Goal: Task Accomplishment & Management: Manage account settings

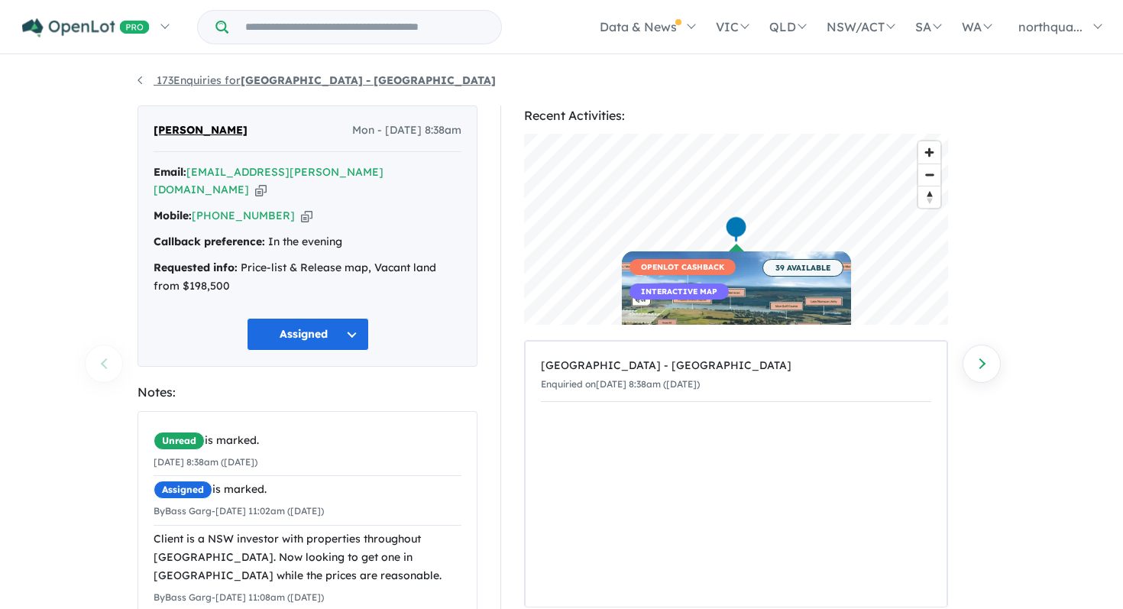
click at [138, 81] on link "173 Enquiries for Nth Qtr Estate - [GEOGRAPHIC_DATA]" at bounding box center [316, 80] width 358 height 14
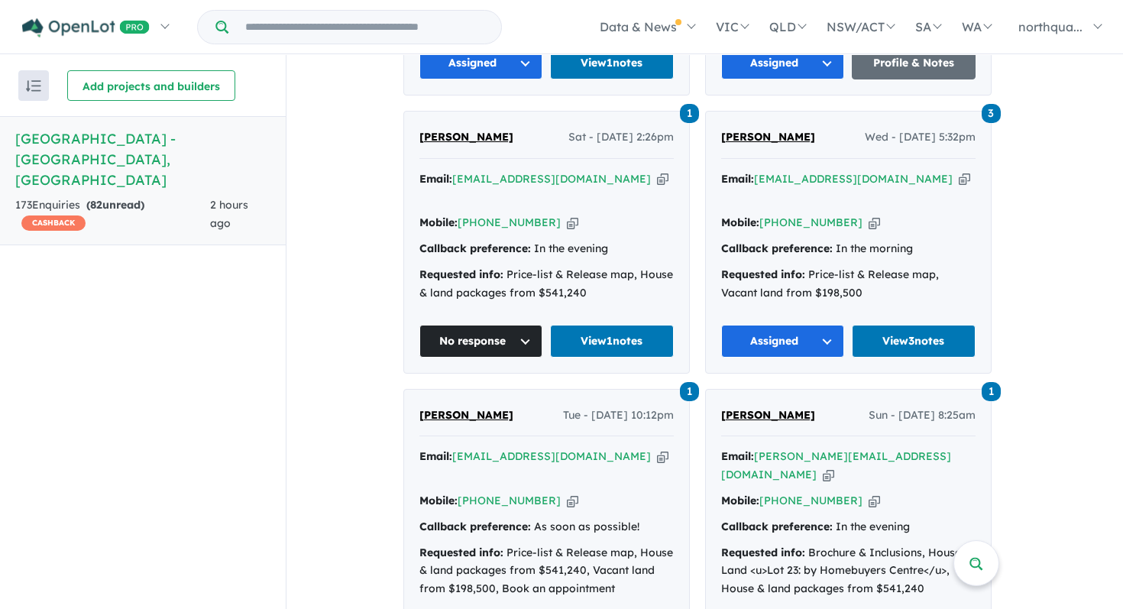
scroll to position [930, 0]
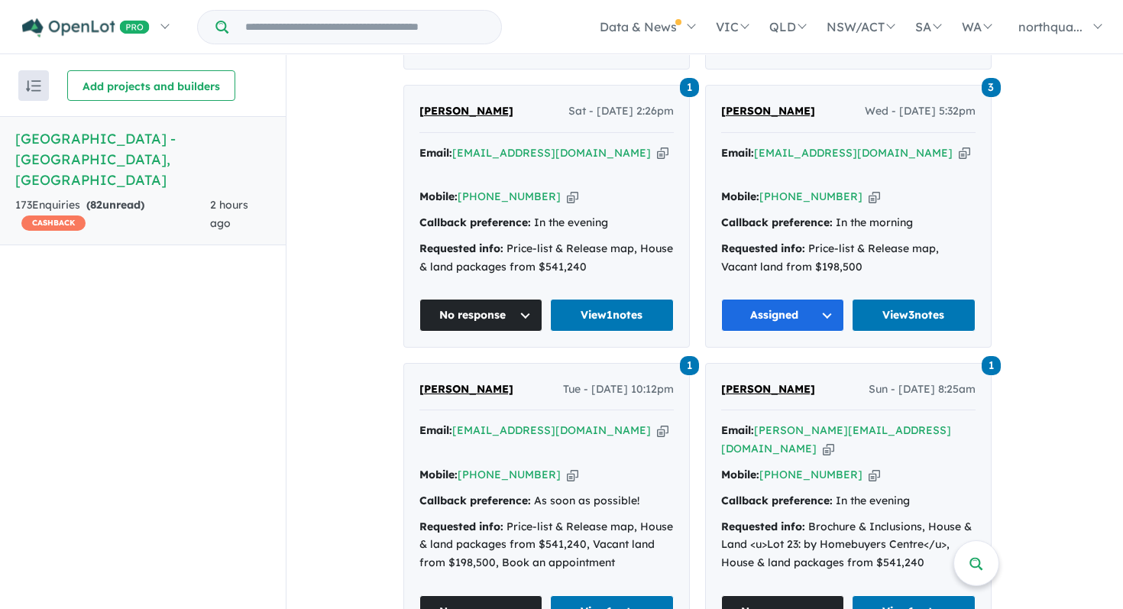
click at [457, 382] on span "[PERSON_NAME]" at bounding box center [466, 389] width 94 height 14
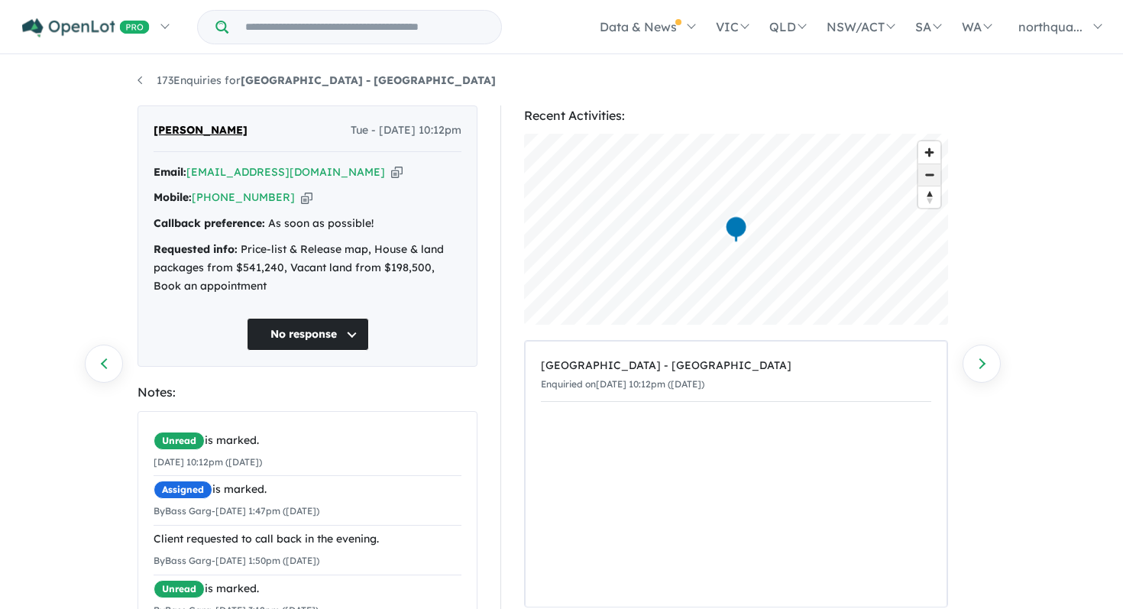
click at [932, 170] on span "Zoom out" at bounding box center [929, 174] width 22 height 21
click at [932, 182] on span "Zoom out" at bounding box center [929, 174] width 22 height 21
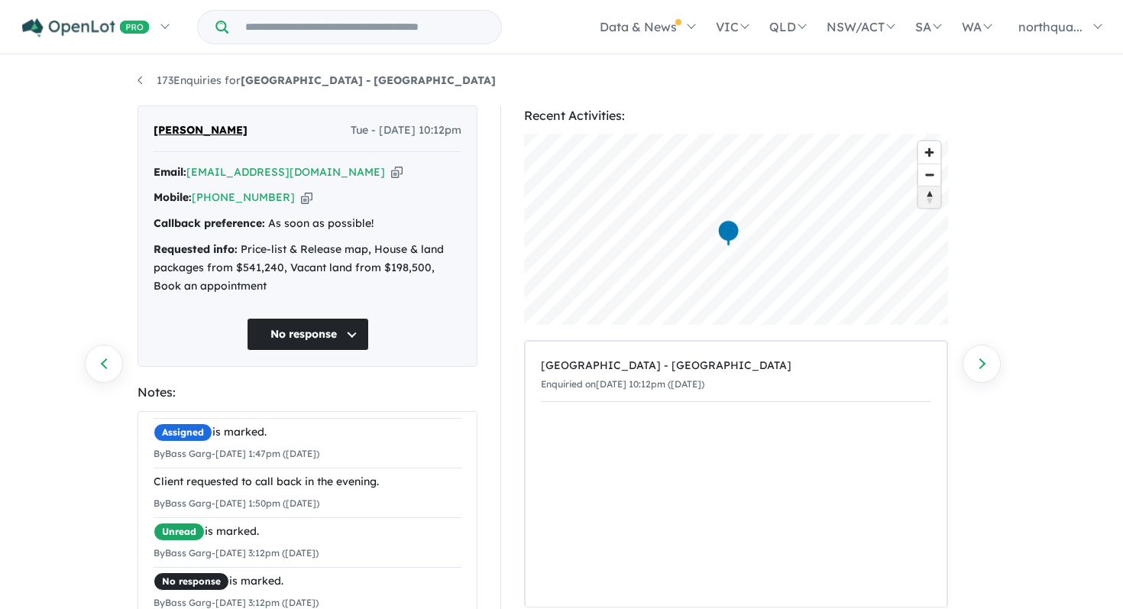
click at [937, 186] on button "Reset bearing to north" at bounding box center [929, 197] width 22 height 22
click at [935, 180] on span "Zoom out" at bounding box center [929, 174] width 22 height 21
click at [939, 150] on span "Zoom in" at bounding box center [929, 152] width 22 height 22
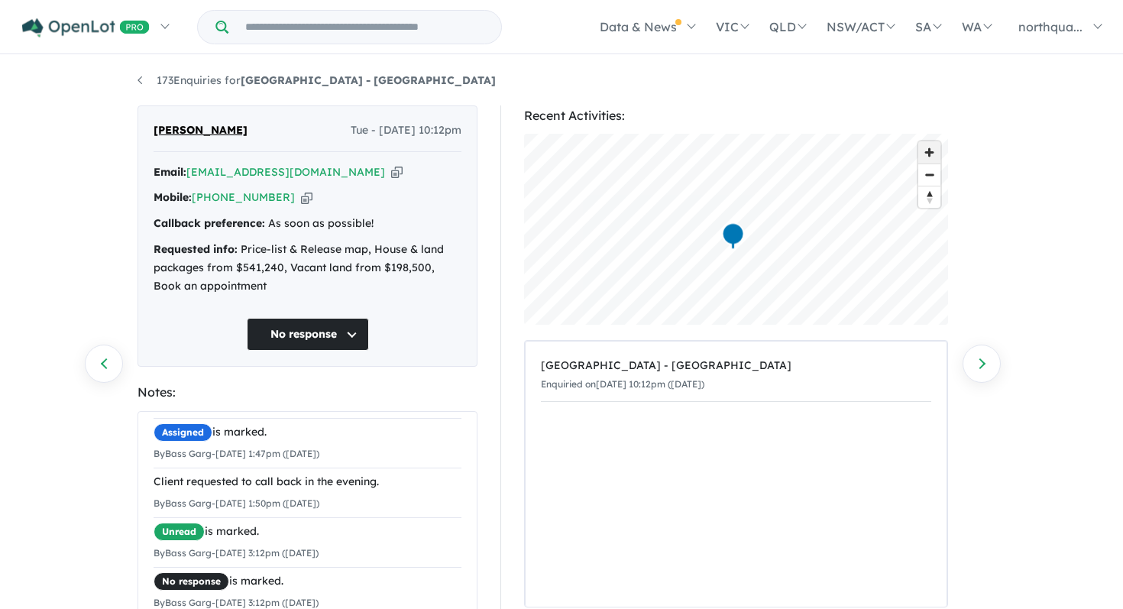
click at [932, 155] on span "Zoom in" at bounding box center [929, 152] width 22 height 22
click at [934, 180] on span "Zoom out" at bounding box center [929, 174] width 22 height 21
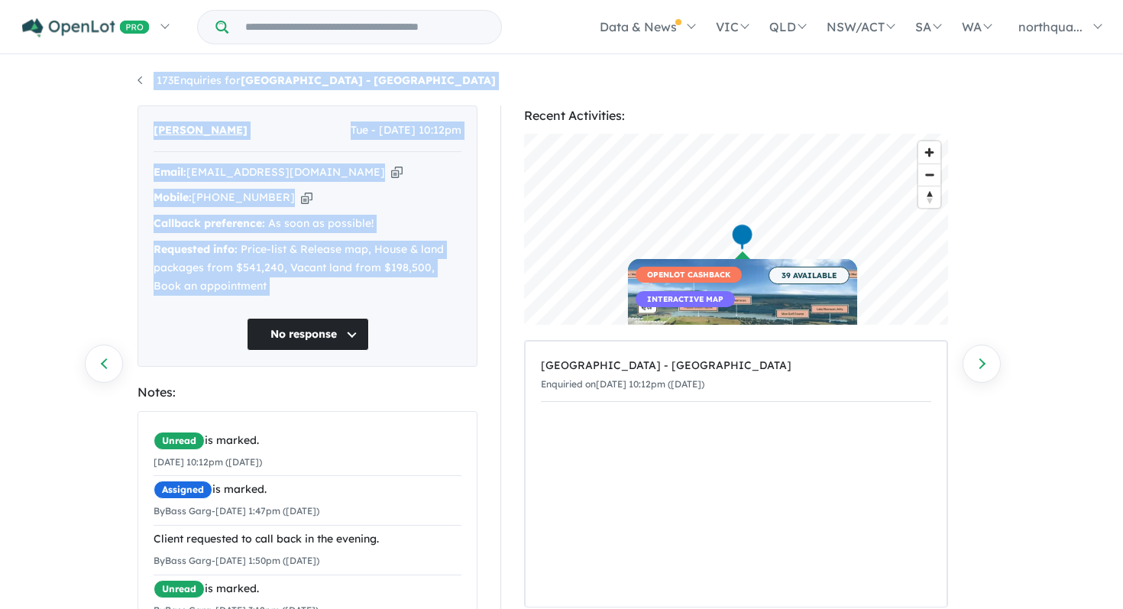
drag, startPoint x: 120, startPoint y: 76, endPoint x: 170, endPoint y: 342, distance: 270.5
click at [170, 342] on div "173 Enquiries for Nth Qtr Estate - Newborough Previous enquiry Next enquiry Dav…" at bounding box center [561, 334] width 1123 height 554
click at [128, 313] on div "David Todd Tue - 12/08/2025, 10:12pm Email: davetodd@outlook.com.au Copied! Mob…" at bounding box center [307, 438] width 363 height 666
drag, startPoint x: 116, startPoint y: 83, endPoint x: 139, endPoint y: 494, distance: 411.5
click at [140, 494] on div "173 Enquiries for Nth Qtr Estate - Newborough Previous enquiry Next enquiry Dav…" at bounding box center [561, 334] width 1123 height 554
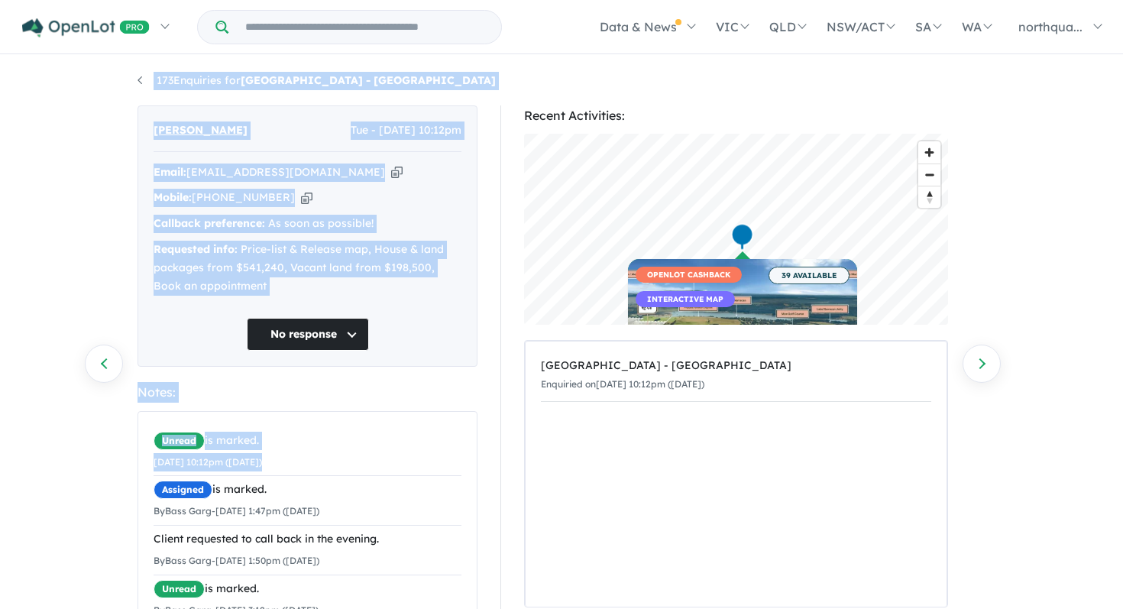
click at [100, 485] on div "173 Enquiries for Nth Qtr Estate - Newborough Previous enquiry Next enquiry Dav…" at bounding box center [561, 334] width 1123 height 554
drag, startPoint x: 120, startPoint y: 76, endPoint x: 133, endPoint y: 329, distance: 253.9
click at [133, 329] on div "173 Enquiries for Nth Qtr Estate - Newborough Previous enquiry Next enquiry Dav…" at bounding box center [561, 334] width 1123 height 554
click at [97, 259] on div "173 Enquiries for Nth Qtr Estate - Newborough Previous enquiry Next enquiry Dav…" at bounding box center [561, 334] width 1123 height 554
drag, startPoint x: 121, startPoint y: 80, endPoint x: 144, endPoint y: 315, distance: 235.6
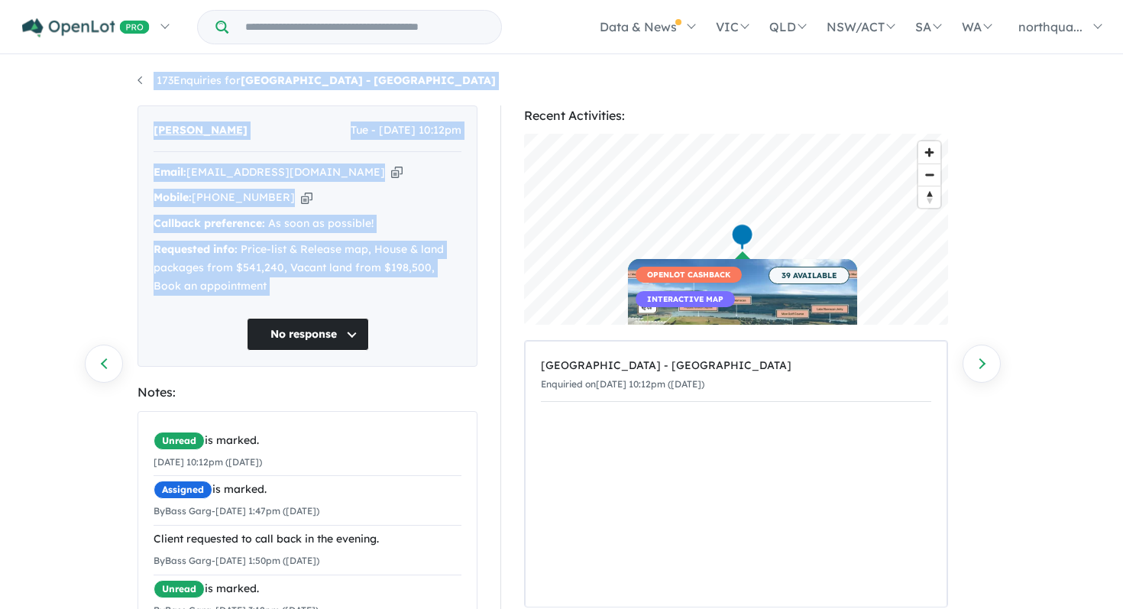
click at [144, 315] on div "173 Enquiries for Nth Qtr Estate - Newborough Previous enquiry Next enquiry Dav…" at bounding box center [561, 334] width 1123 height 554
click at [122, 260] on div "173 Enquiries for Nth Qtr Estate - Newborough Previous enquiry Next enquiry Dav…" at bounding box center [561, 334] width 1123 height 554
drag, startPoint x: 124, startPoint y: 82, endPoint x: 150, endPoint y: 335, distance: 254.2
click at [150, 335] on div "173 Enquiries for Nth Qtr Estate - Newborough Previous enquiry Next enquiry Dav…" at bounding box center [561, 334] width 1123 height 554
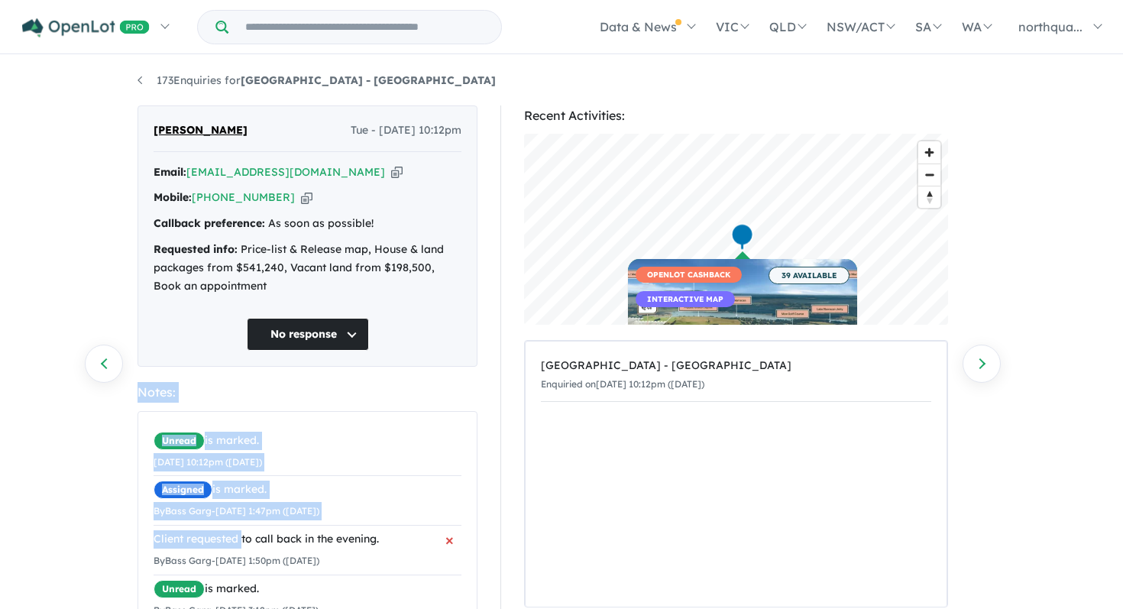
drag, startPoint x: 128, startPoint y: 391, endPoint x: 241, endPoint y: 538, distance: 185.3
click at [241, 538] on div "David Todd Tue - 12/08/2025, 10:12pm Email: davetodd@outlook.com.au Copied! Mob…" at bounding box center [307, 438] width 363 height 666
click at [111, 494] on div "173 Enquiries for Nth Qtr Estate - Newborough Previous enquiry Next enquiry Dav…" at bounding box center [561, 334] width 1123 height 554
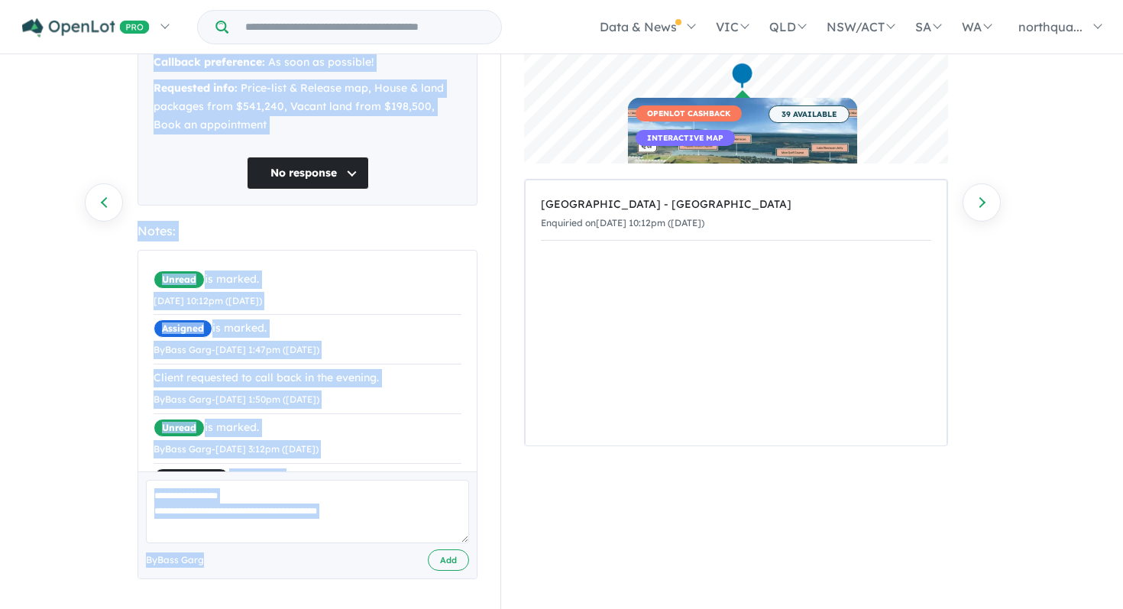
scroll to position [163, 0]
drag, startPoint x: 125, startPoint y: 85, endPoint x: 305, endPoint y: 558, distance: 506.3
click at [305, 448] on div "173 Enquiries for Nth Qtr Estate - Newborough Previous enquiry Next enquiry Dav…" at bounding box center [561, 172] width 871 height 554
click at [82, 398] on div "173 Enquiries for Nth Qtr Estate - Newborough Previous enquiry Next enquiry Dav…" at bounding box center [561, 172] width 1123 height 554
drag, startPoint x: 118, startPoint y: 73, endPoint x: 195, endPoint y: 608, distance: 540.9
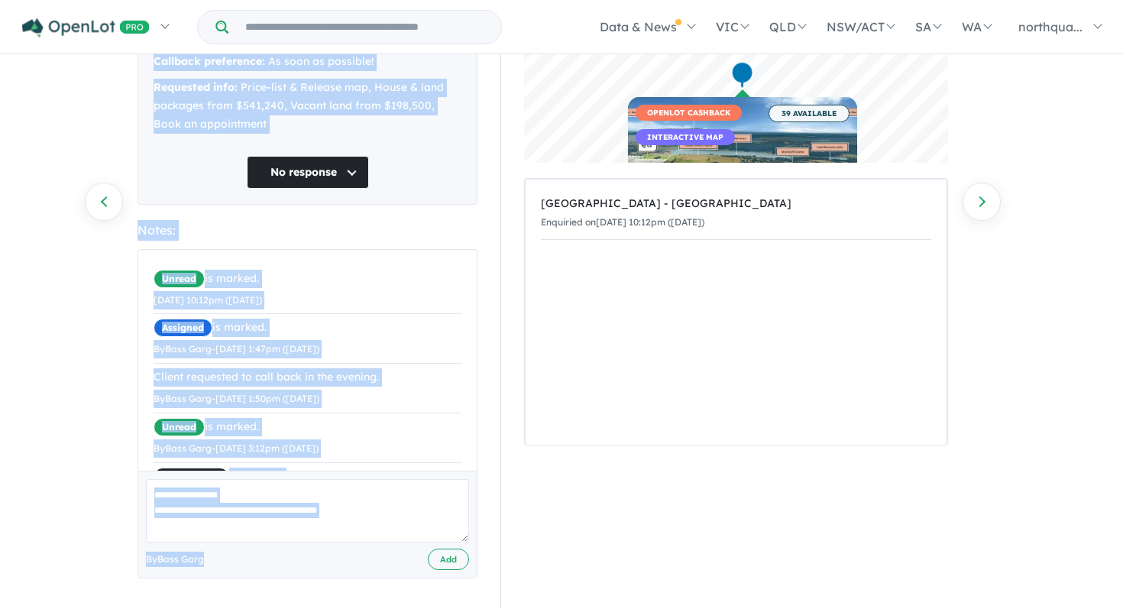
click at [195, 447] on html "Skip to main content Homepage My Dashboard (1) Buyer Demand Index Suburb/Counci…" at bounding box center [561, 142] width 1123 height 609
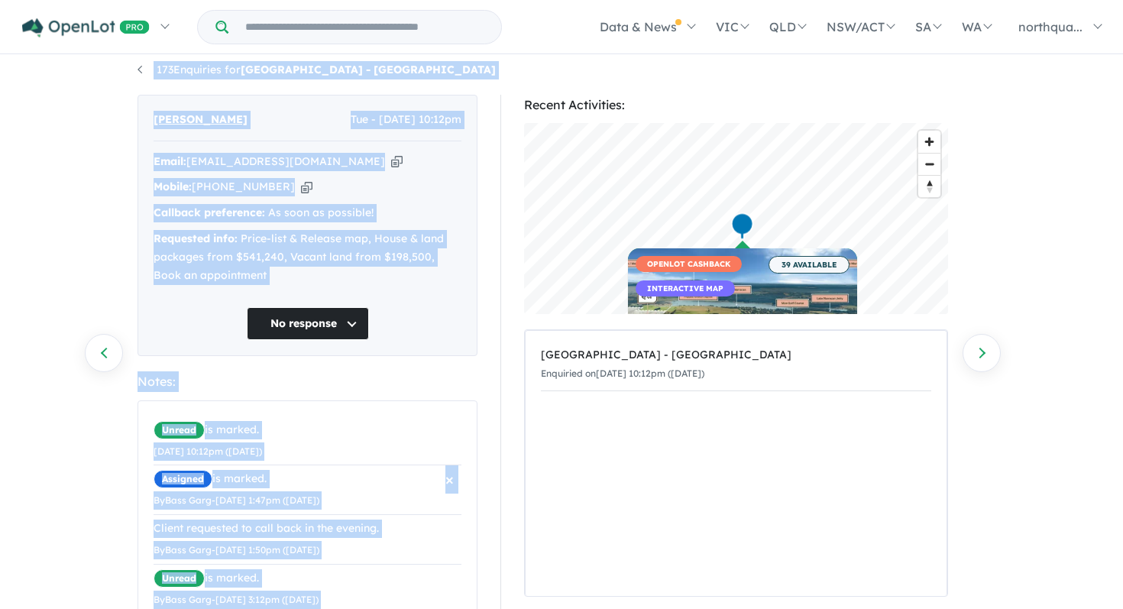
scroll to position [0, 0]
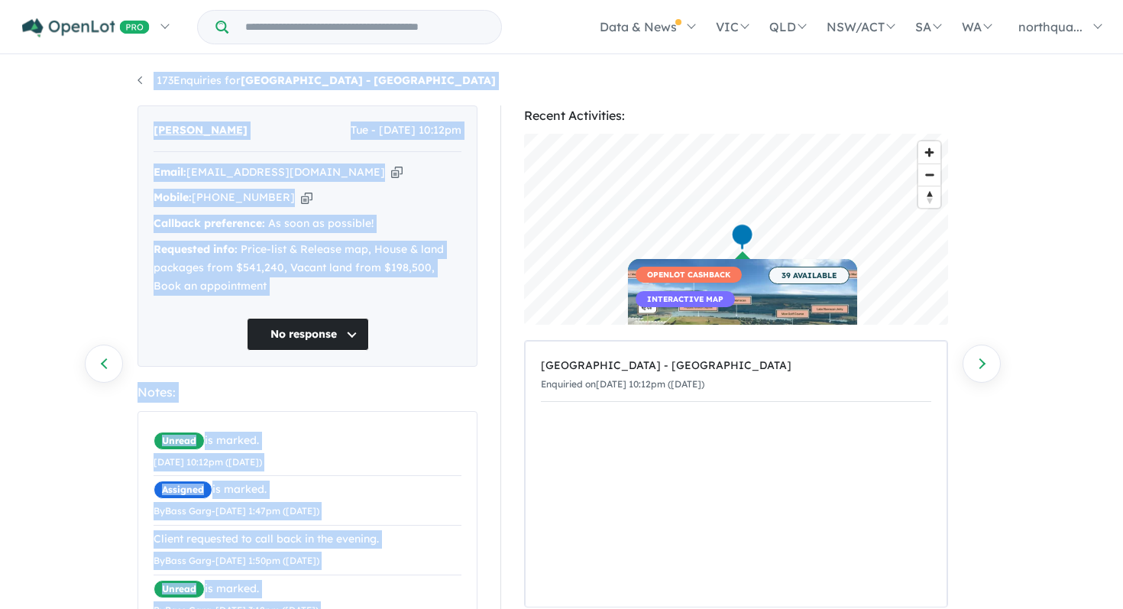
click at [102, 264] on div "173 Enquiries for Nth Qtr Estate - Newborough Previous enquiry Next enquiry Dav…" at bounding box center [561, 334] width 1123 height 554
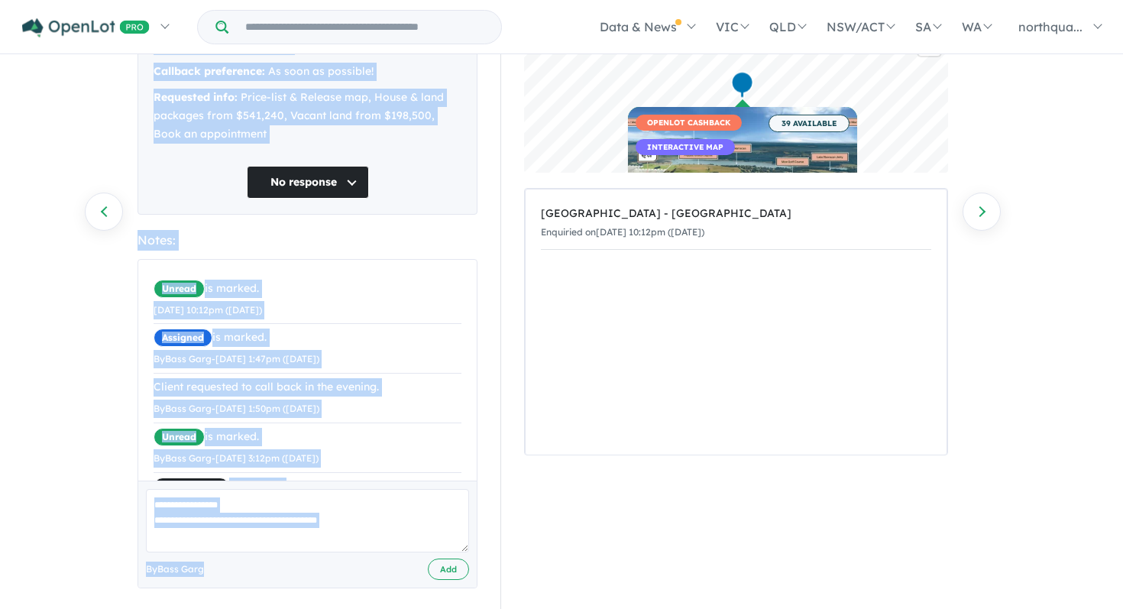
scroll to position [163, 0]
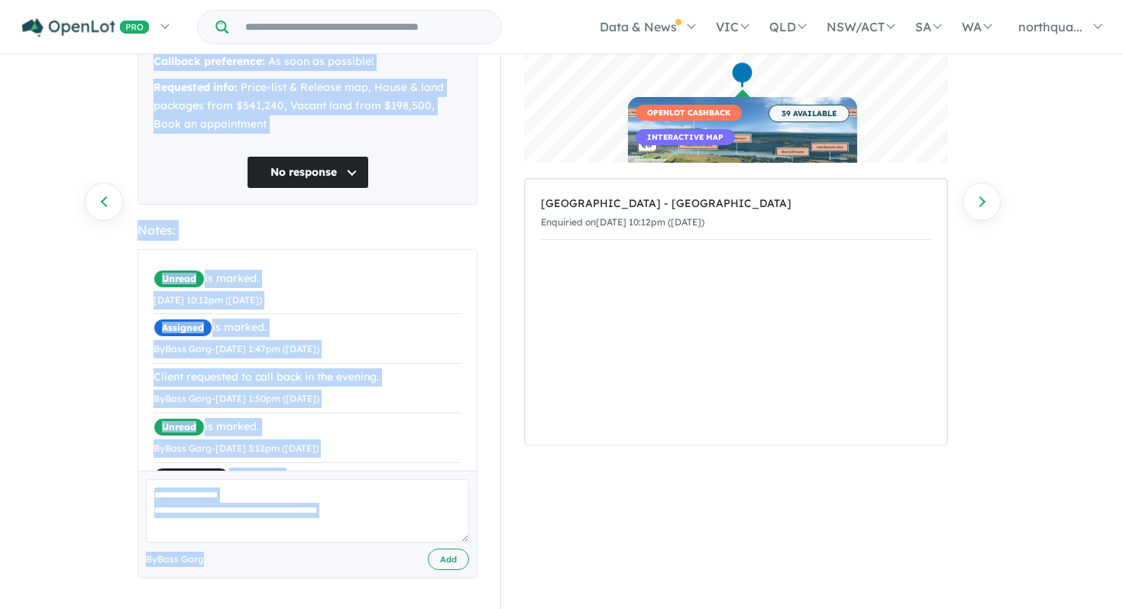
drag, startPoint x: 112, startPoint y: 68, endPoint x: 151, endPoint y: 608, distance: 541.3
click at [151, 447] on html "Skip to main content Homepage My Dashboard (1) Buyer Demand Index Suburb/Counci…" at bounding box center [561, 142] width 1123 height 609
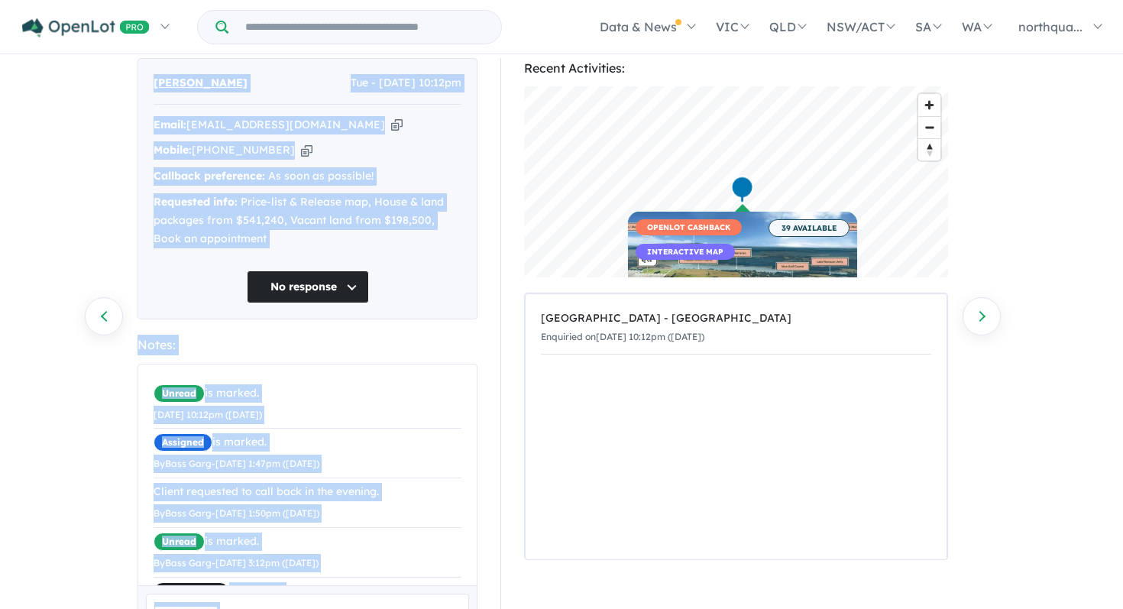
scroll to position [0, 0]
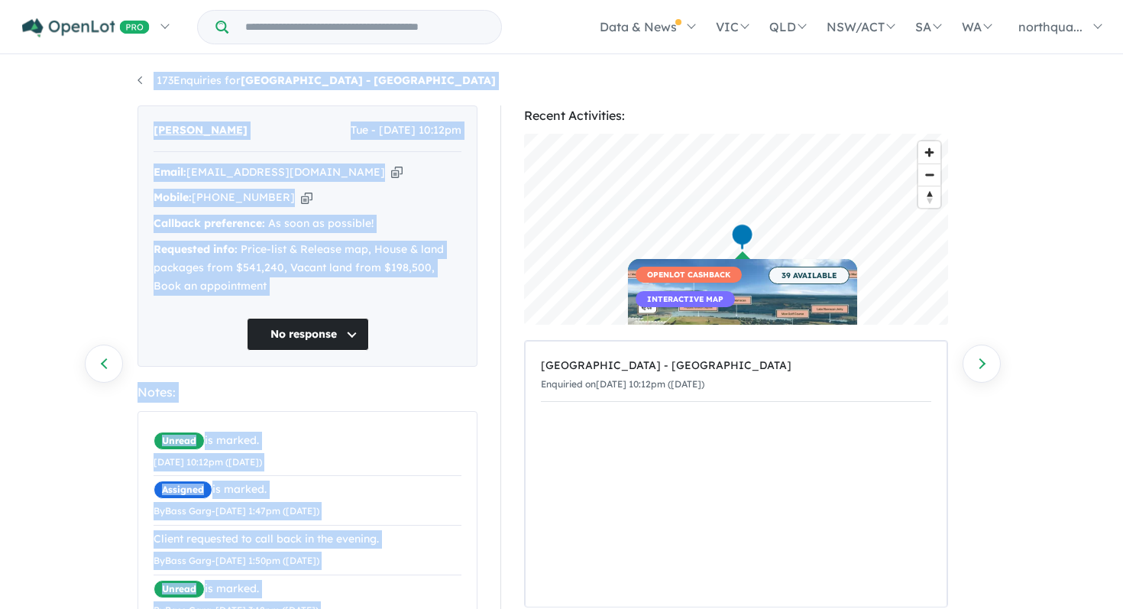
click at [108, 318] on div "173 Enquiries for Nth Qtr Estate - Newborough Previous enquiry Next enquiry Dav…" at bounding box center [561, 334] width 1123 height 554
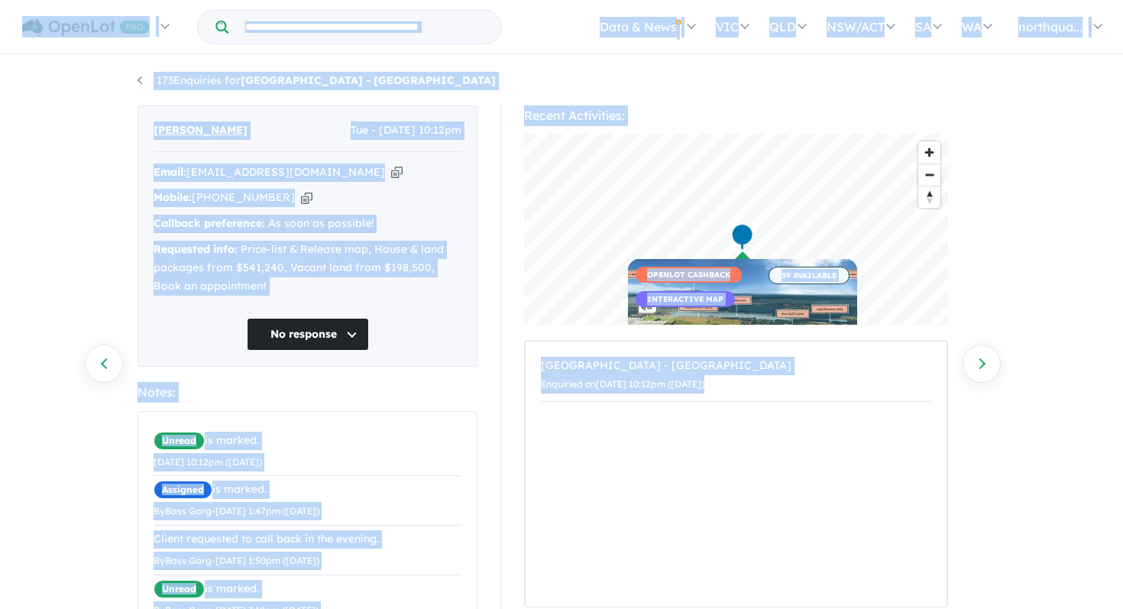
click at [90, 274] on div "173 Enquiries for Nth Qtr Estate - Newborough Previous enquiry Next enquiry Dav…" at bounding box center [561, 334] width 1123 height 554
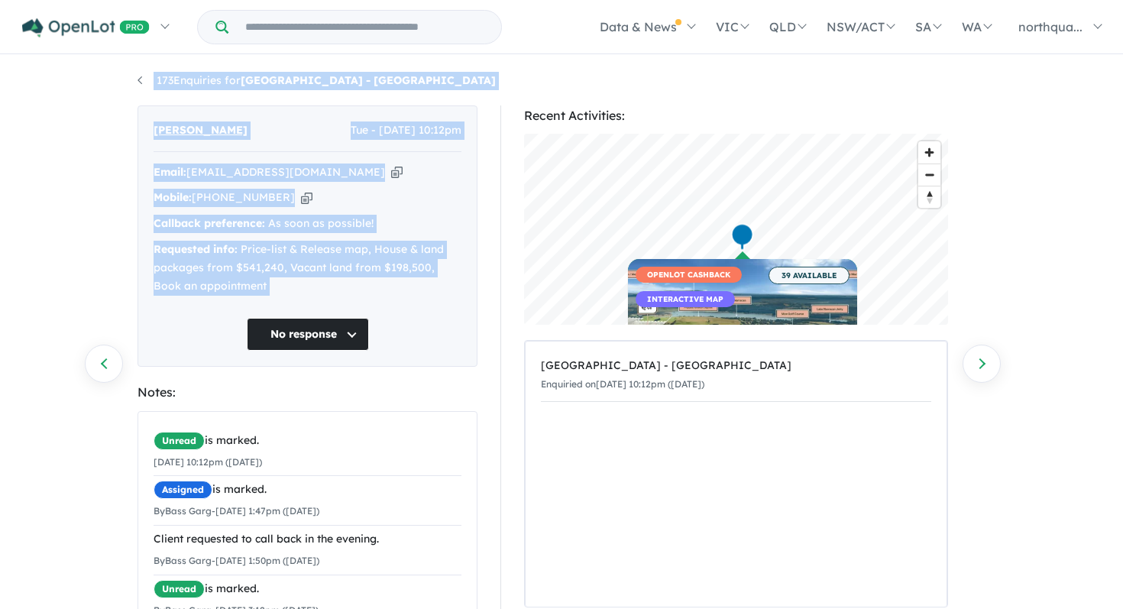
drag, startPoint x: 112, startPoint y: 74, endPoint x: 172, endPoint y: 334, distance: 266.4
click at [172, 334] on div "173 Enquiries for Nth Qtr Estate - Newborough Previous enquiry Next enquiry Dav…" at bounding box center [561, 334] width 1123 height 554
click at [53, 273] on div "173 Enquiries for Nth Qtr Estate - Newborough Previous enquiry Next enquiry Dav…" at bounding box center [561, 334] width 1123 height 554
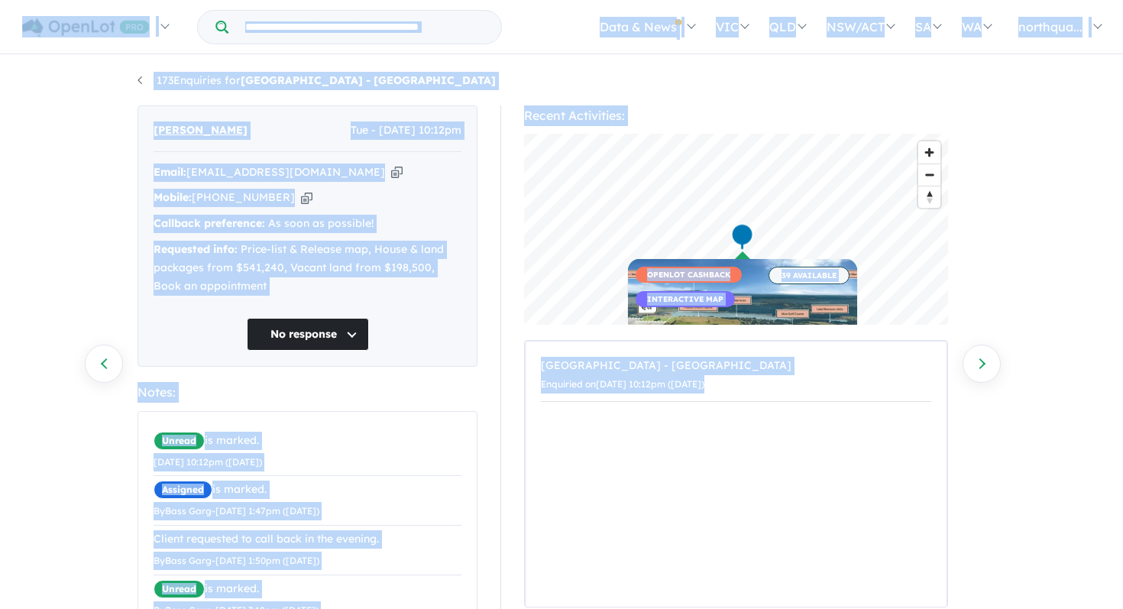
click at [88, 251] on div "173 Enquiries for Nth Qtr Estate - Newborough Previous enquiry Next enquiry Dav…" at bounding box center [561, 334] width 1123 height 554
